Goal: Information Seeking & Learning: Understand process/instructions

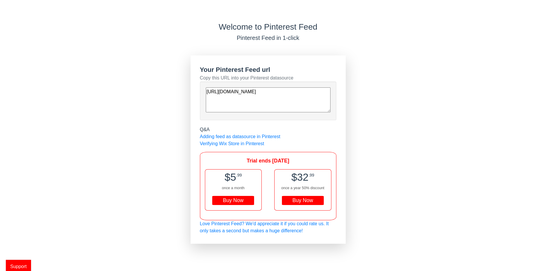
click at [21, 266] on span "Support" at bounding box center [18, 265] width 25 height 13
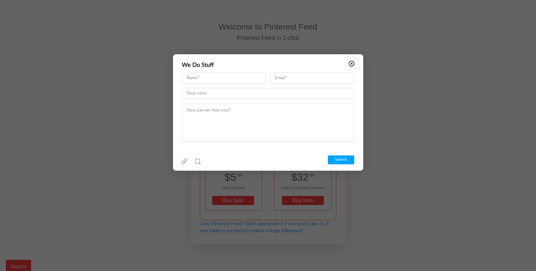
click at [351, 63] on icon at bounding box center [352, 64] width 6 height 6
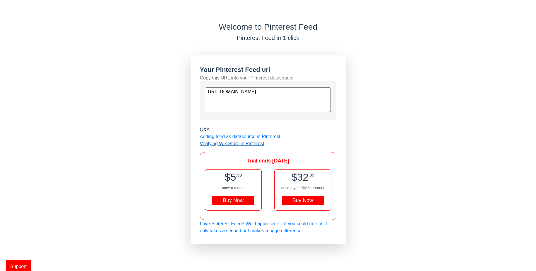
click at [207, 142] on link "Verifying Wix Store in Pinterest" at bounding box center [232, 143] width 64 height 5
click at [233, 144] on link "Verifying Wix Store in Pinterest" at bounding box center [232, 143] width 64 height 5
